Goal: Information Seeking & Learning: Learn about a topic

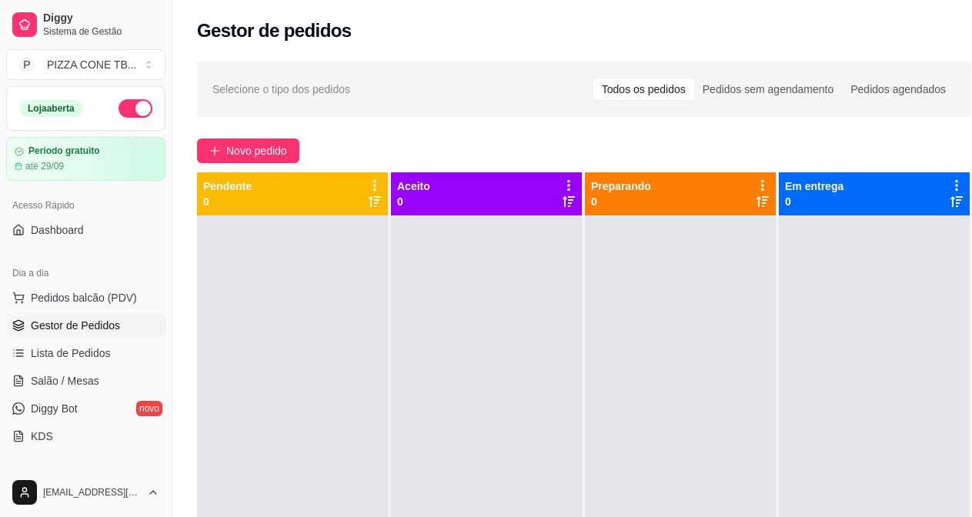
click at [92, 324] on span "Gestor de Pedidos" at bounding box center [75, 325] width 89 height 15
click at [22, 326] on icon at bounding box center [18, 326] width 10 height 2
click at [18, 352] on icon at bounding box center [18, 353] width 12 height 12
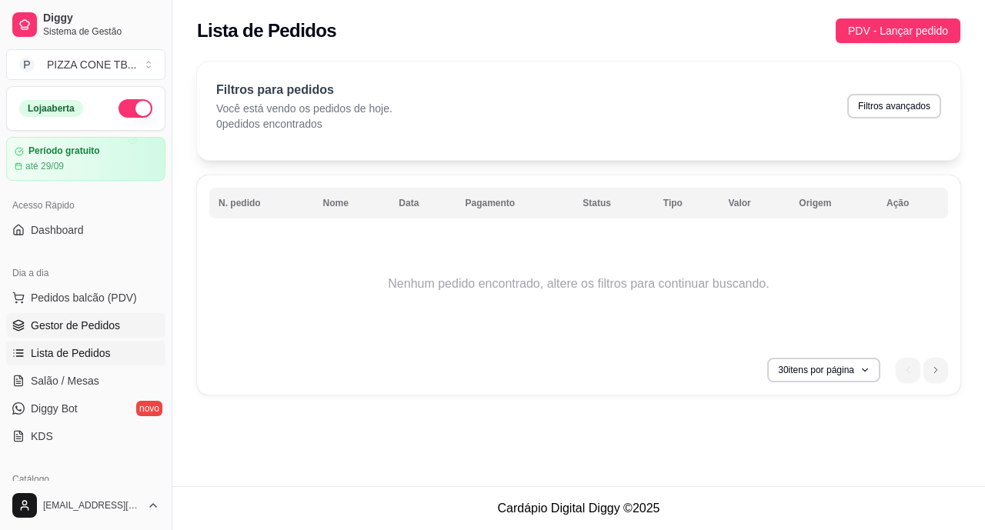
click at [33, 325] on span "Gestor de Pedidos" at bounding box center [75, 325] width 89 height 15
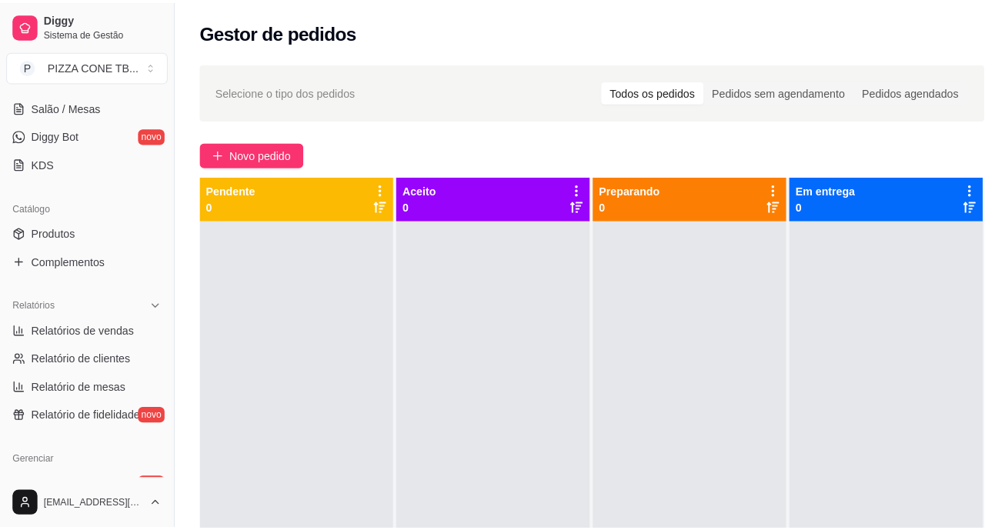
scroll to position [278, 0]
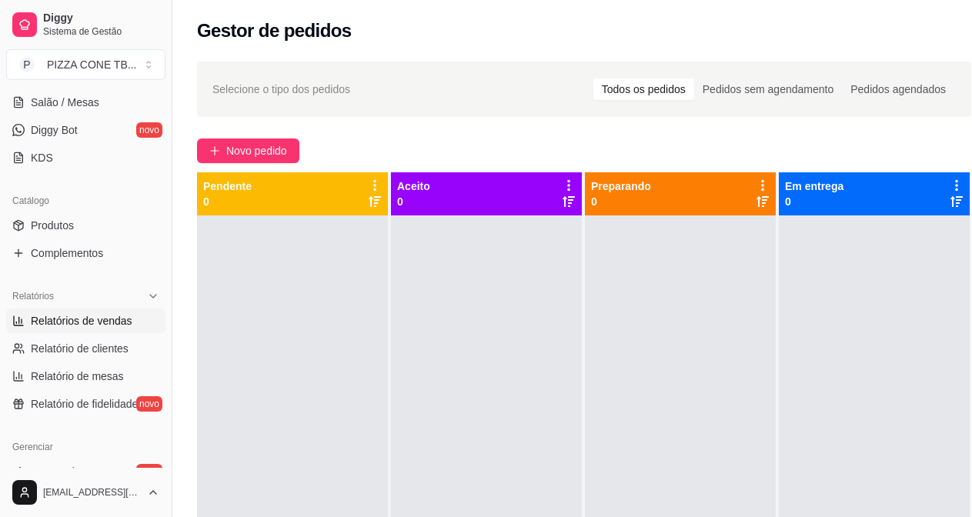
click at [113, 324] on span "Relatórios de vendas" at bounding box center [82, 320] width 102 height 15
select select "ALL"
select select "0"
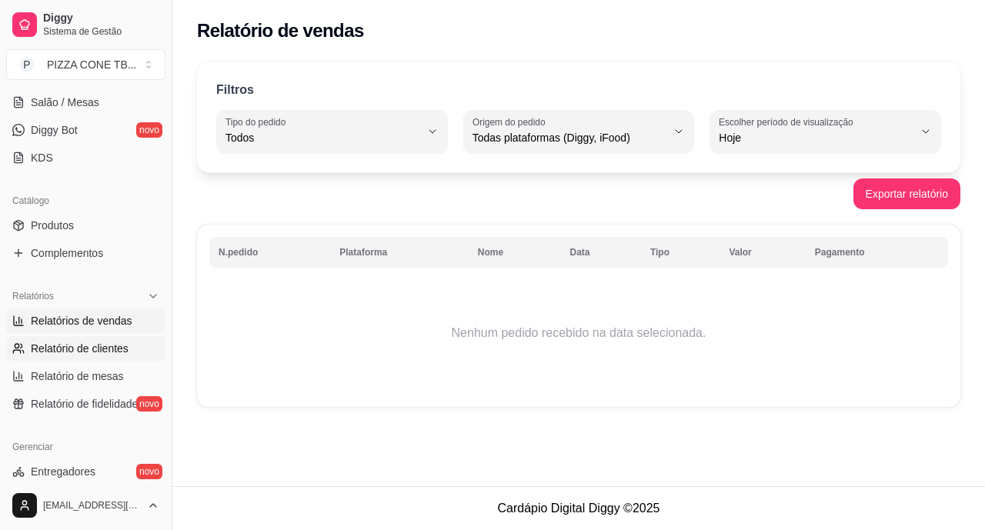
click at [73, 347] on span "Relatório de clientes" at bounding box center [80, 348] width 98 height 15
select select "30"
select select "HIGHEST_TOTAL_SPENT_WITH_ORDERS"
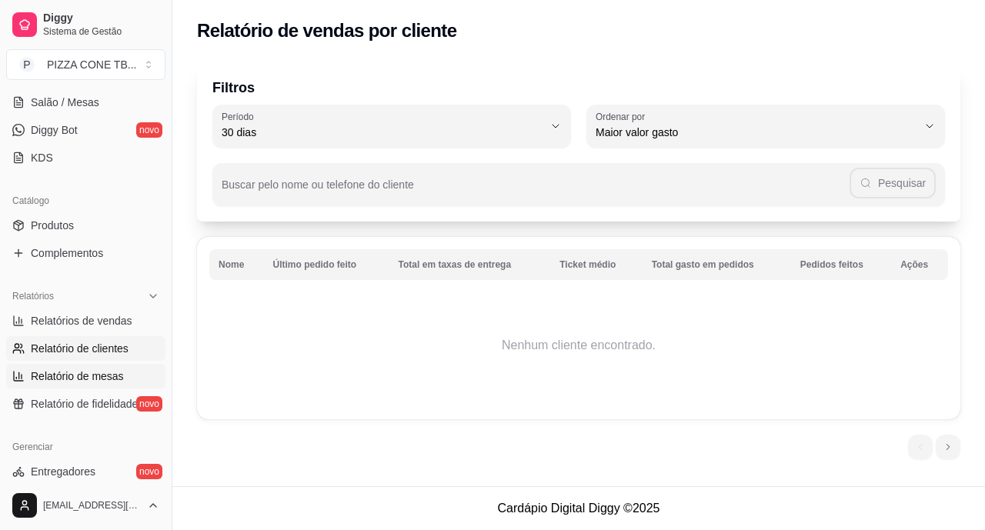
click at [58, 375] on span "Relatório de mesas" at bounding box center [77, 375] width 93 height 15
select select "TOTAL_OF_ORDERS"
select select "7"
